Goal: Task Accomplishment & Management: Use online tool/utility

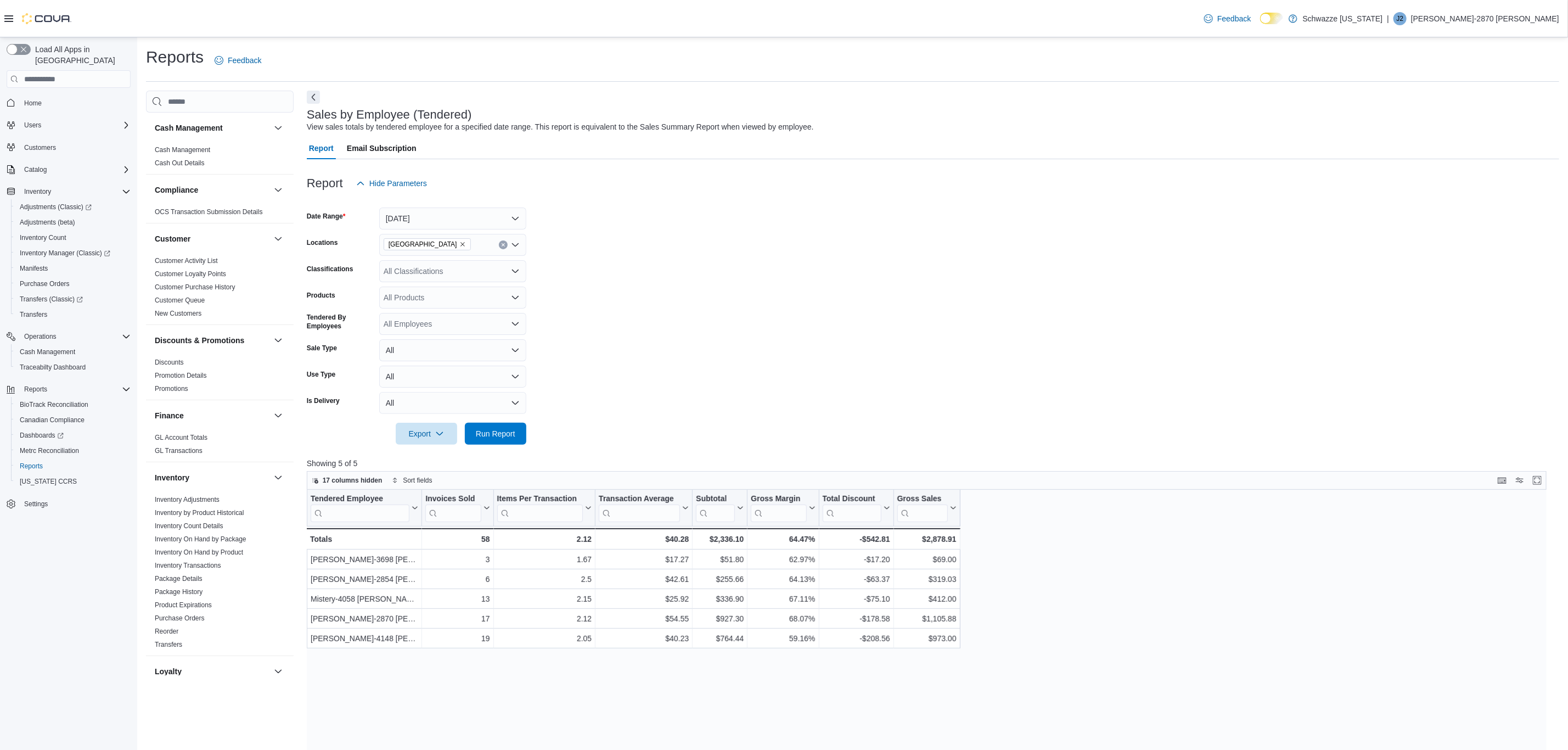
scroll to position [412, 0]
click at [517, 431] on span "Run Report" at bounding box center [495, 433] width 48 height 22
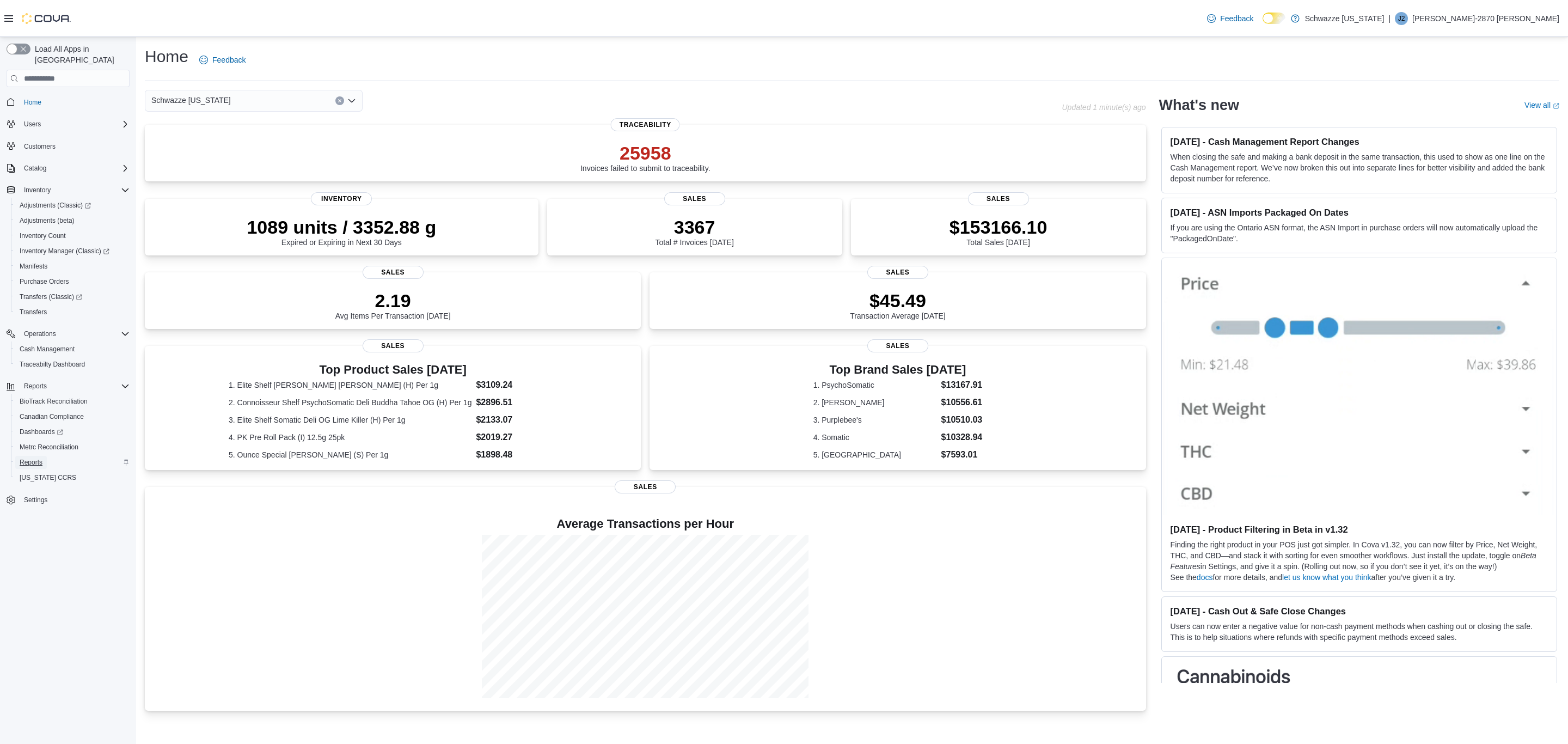
click at [33, 456] on span "Reports" at bounding box center [30, 462] width 23 height 13
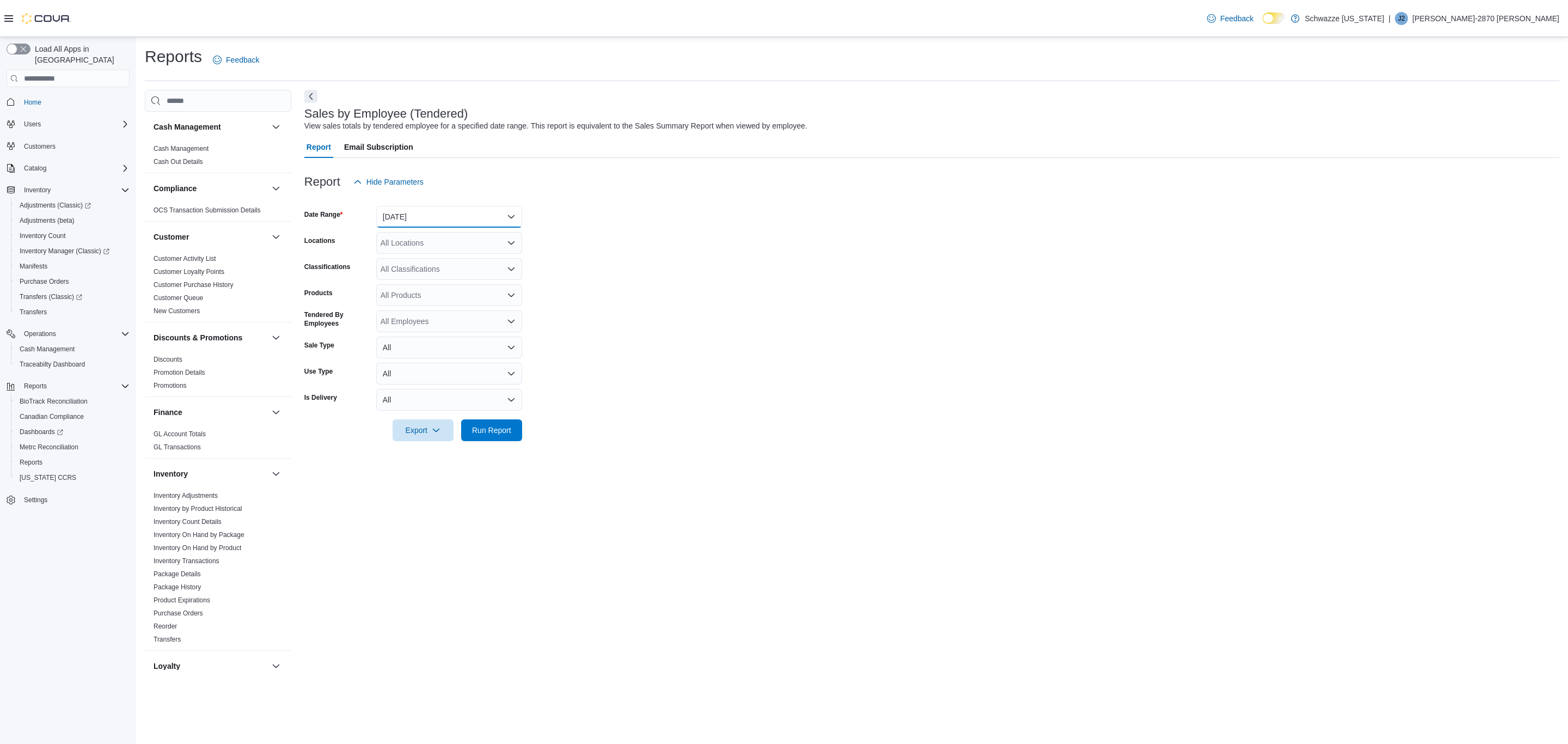
click at [438, 215] on button "Yesterday" at bounding box center [449, 217] width 146 height 22
click at [413, 255] on span "Today" at bounding box center [455, 260] width 124 height 13
click at [448, 241] on div "All Locations" at bounding box center [449, 243] width 146 height 22
click at [449, 274] on span "EV10 Sunland Park" at bounding box center [444, 272] width 80 height 11
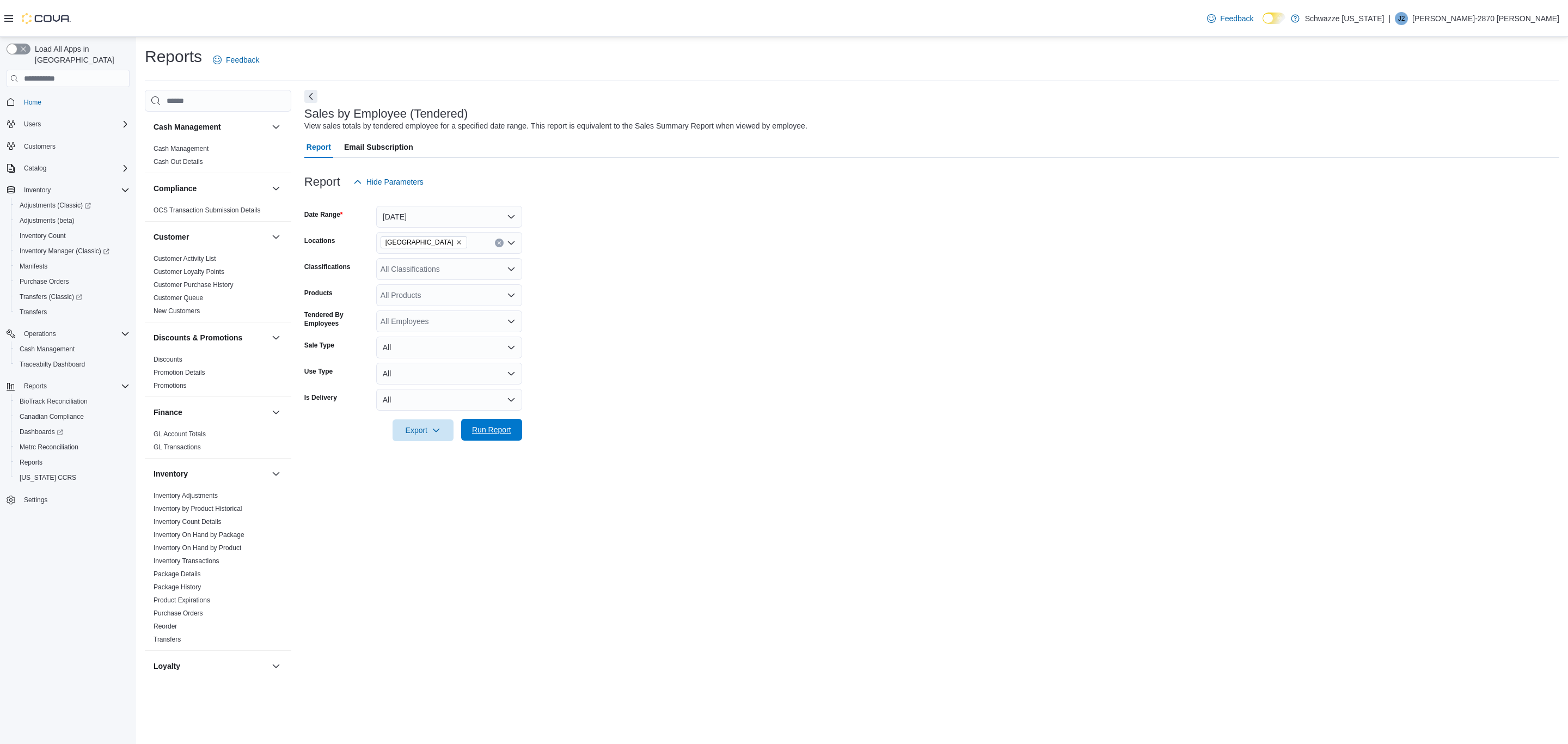
click at [497, 440] on span "Run Report" at bounding box center [491, 430] width 48 height 22
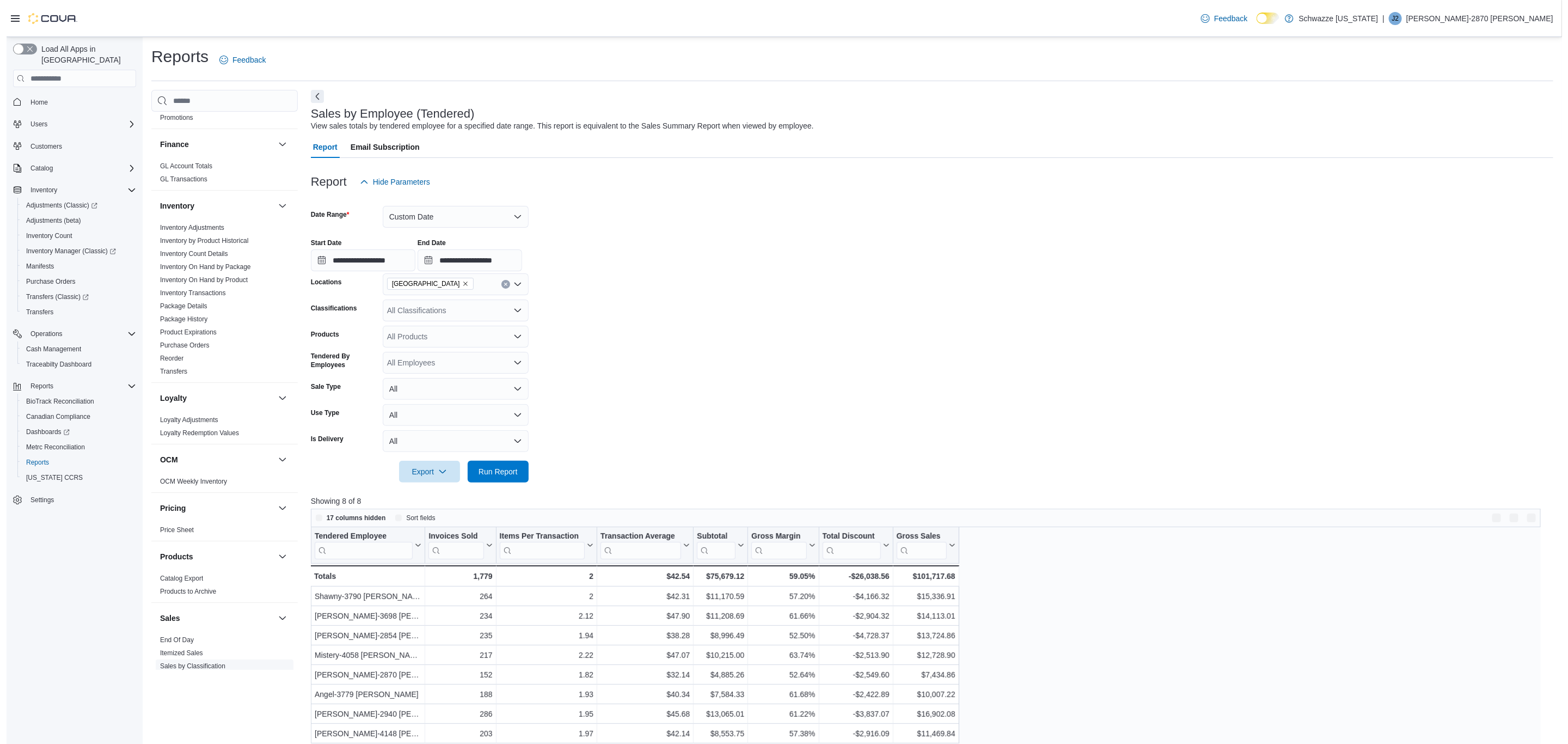
scroll to position [409, 0]
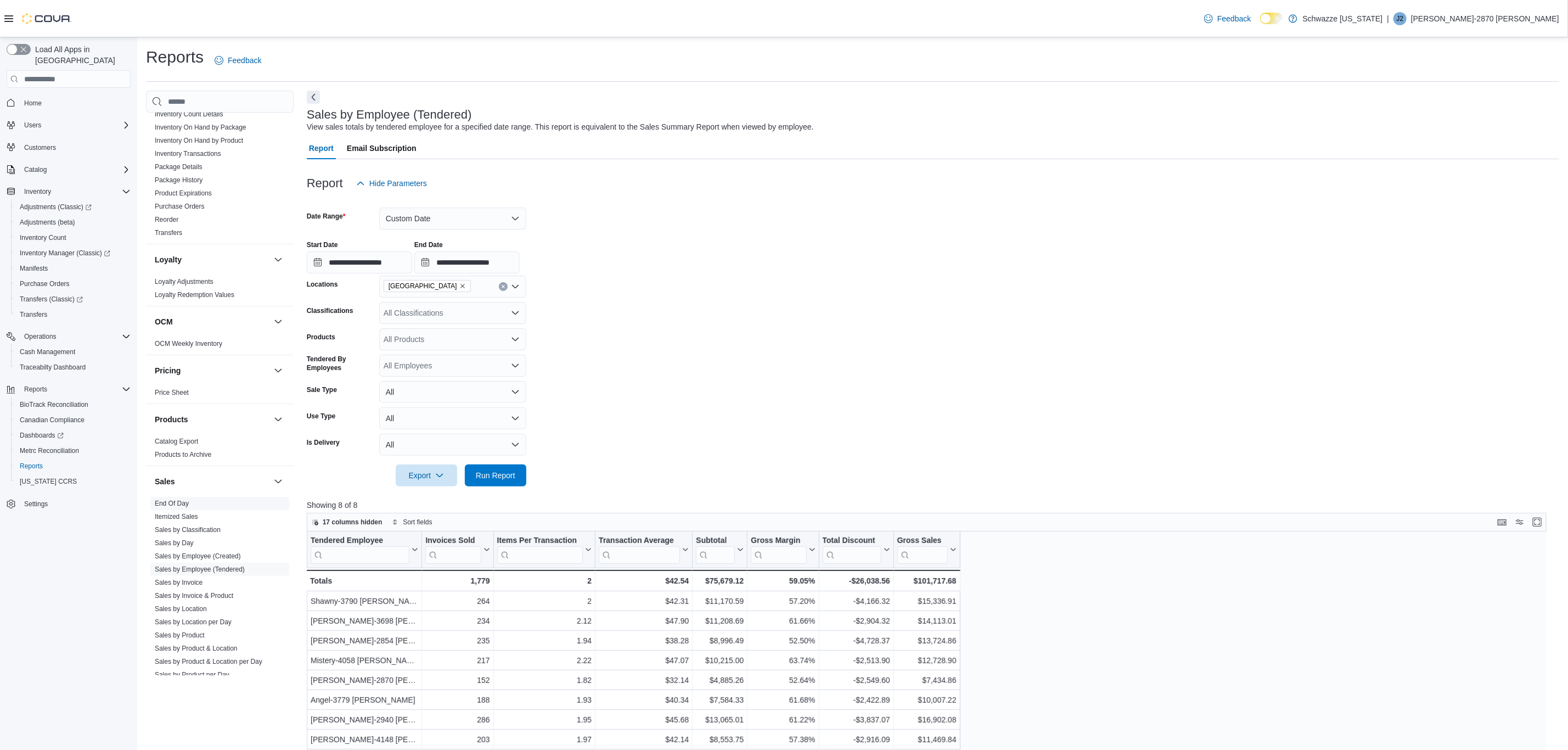
drag, startPoint x: 183, startPoint y: 503, endPoint x: 188, endPoint y: 500, distance: 5.8
click at [183, 503] on link "End Of Day" at bounding box center [171, 504] width 34 height 7
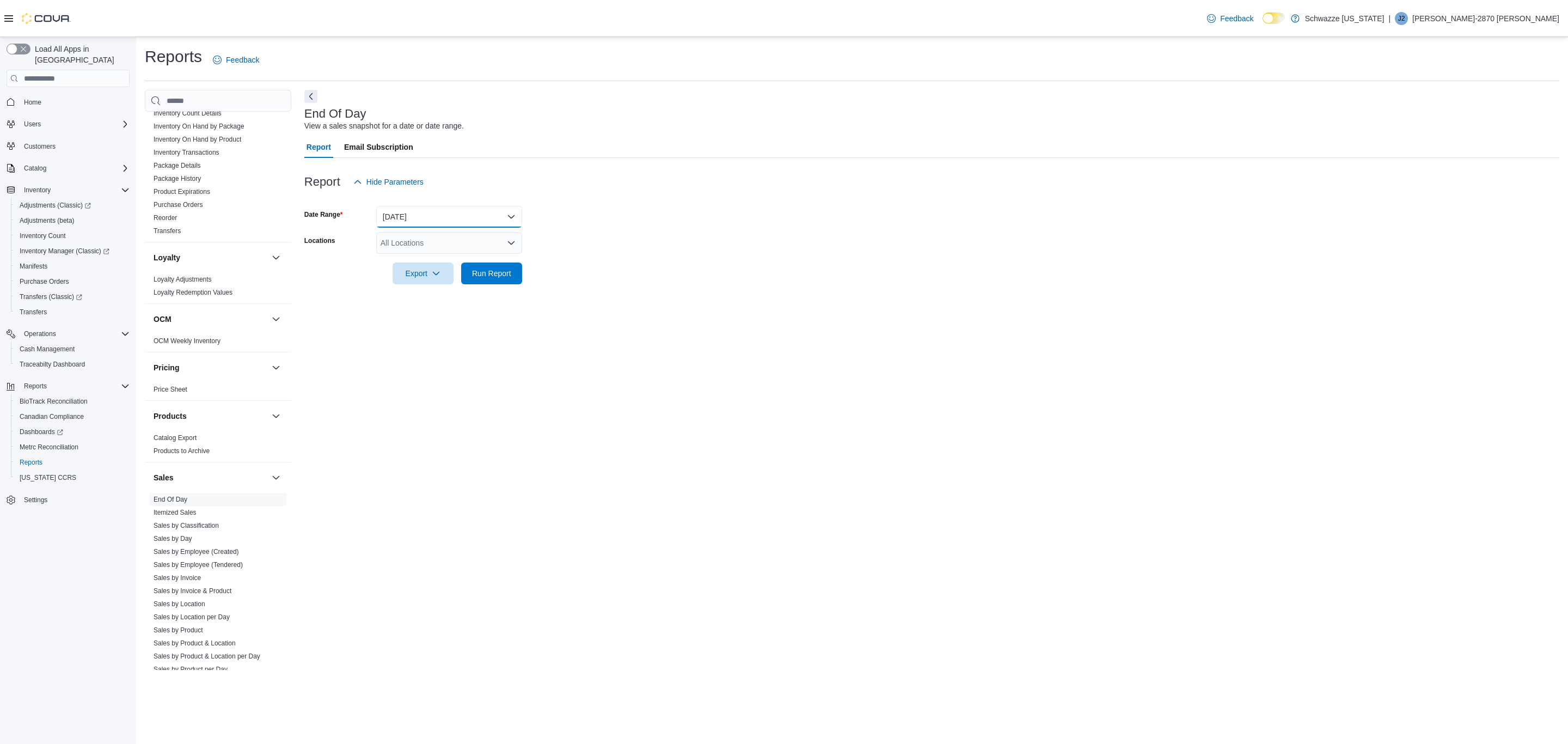
click at [474, 213] on button "Today" at bounding box center [449, 217] width 146 height 22
click at [735, 212] on form "Date Range Today Locations All Locations Export Run Report" at bounding box center [931, 239] width 1255 height 92
click at [463, 251] on div "All Locations" at bounding box center [449, 243] width 146 height 22
click at [459, 354] on span "EV10 Sunland Park" at bounding box center [444, 354] width 80 height 11
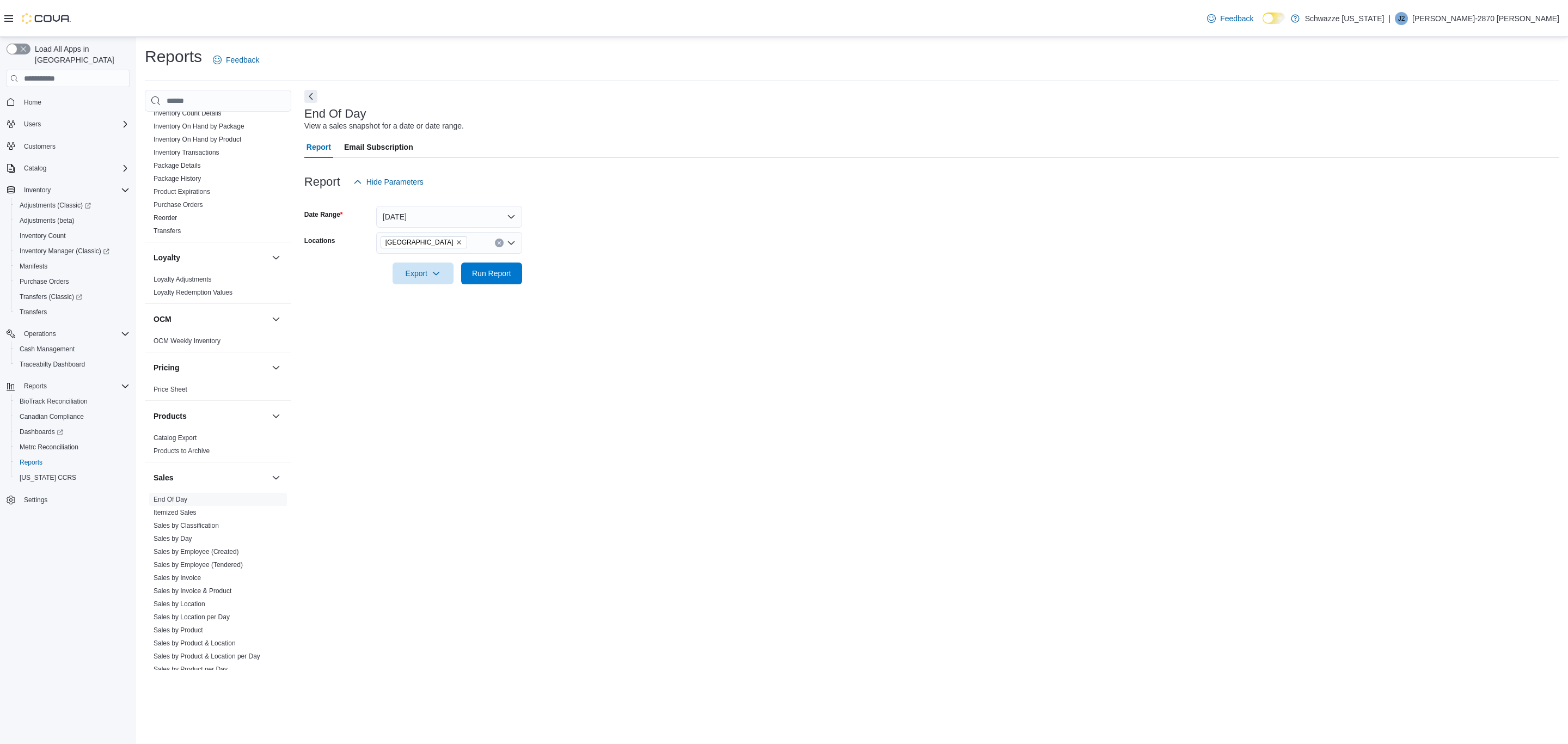
click at [784, 304] on div "End Of Day View a sales snapshot for a date or date range. Report Email Subscri…" at bounding box center [931, 380] width 1255 height 581
drag, startPoint x: 447, startPoint y: 275, endPoint x: 440, endPoint y: 283, distance: 10.6
click at [446, 275] on button "Export" at bounding box center [423, 273] width 61 height 22
click at [435, 289] on button "Export to Excel" at bounding box center [425, 296] width 62 height 22
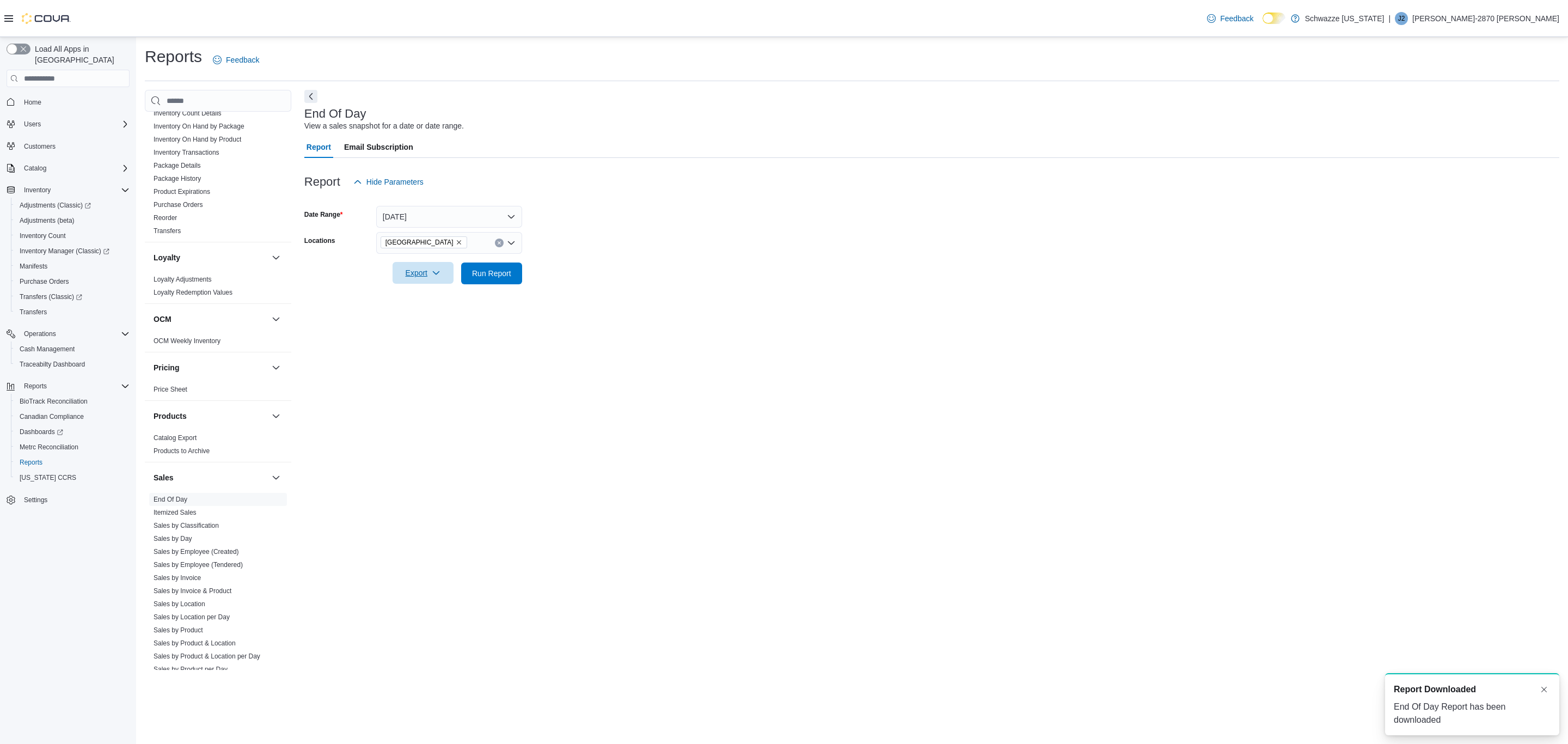
click at [436, 282] on span "Export" at bounding box center [423, 273] width 48 height 22
click at [431, 319] on span "Export to Pdf" at bounding box center [424, 316] width 49 height 8
